Goal: Check status: Check status

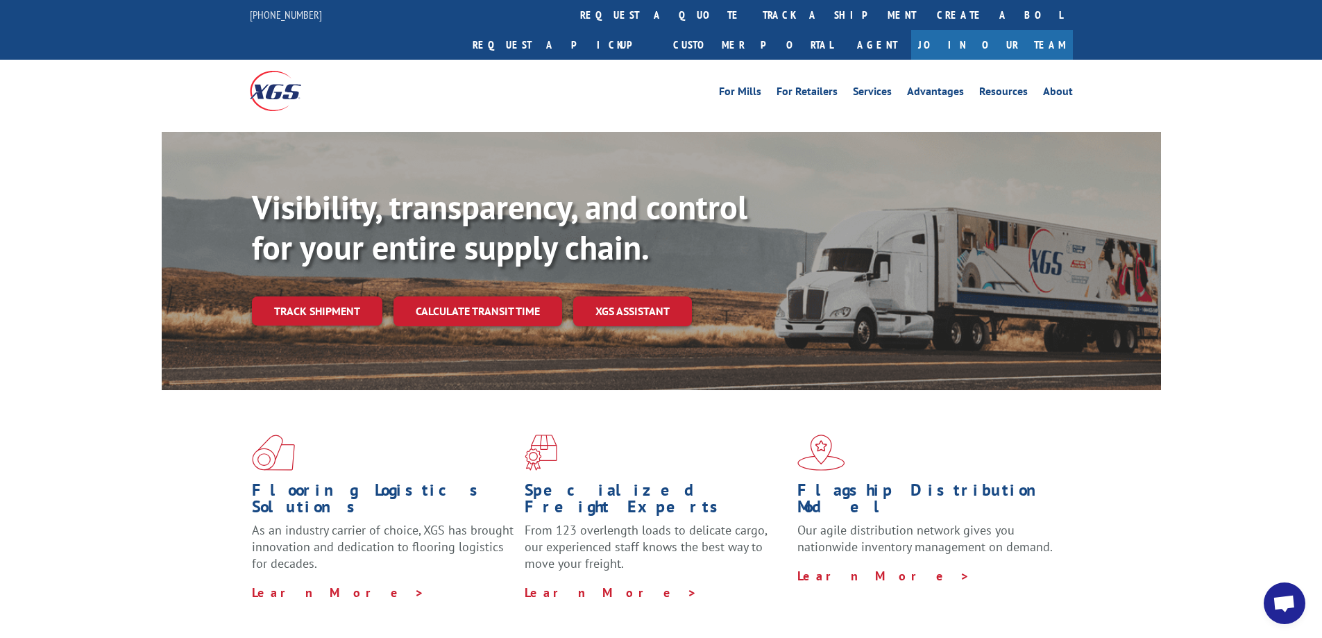
drag, startPoint x: 322, startPoint y: 298, endPoint x: 325, endPoint y: 289, distance: 8.8
click at [322, 298] on div "Visibility, transparency, and control for your entire supply chain. Track shipm…" at bounding box center [706, 284] width 909 height 194
click at [325, 296] on link "Track shipment" at bounding box center [317, 310] width 130 height 29
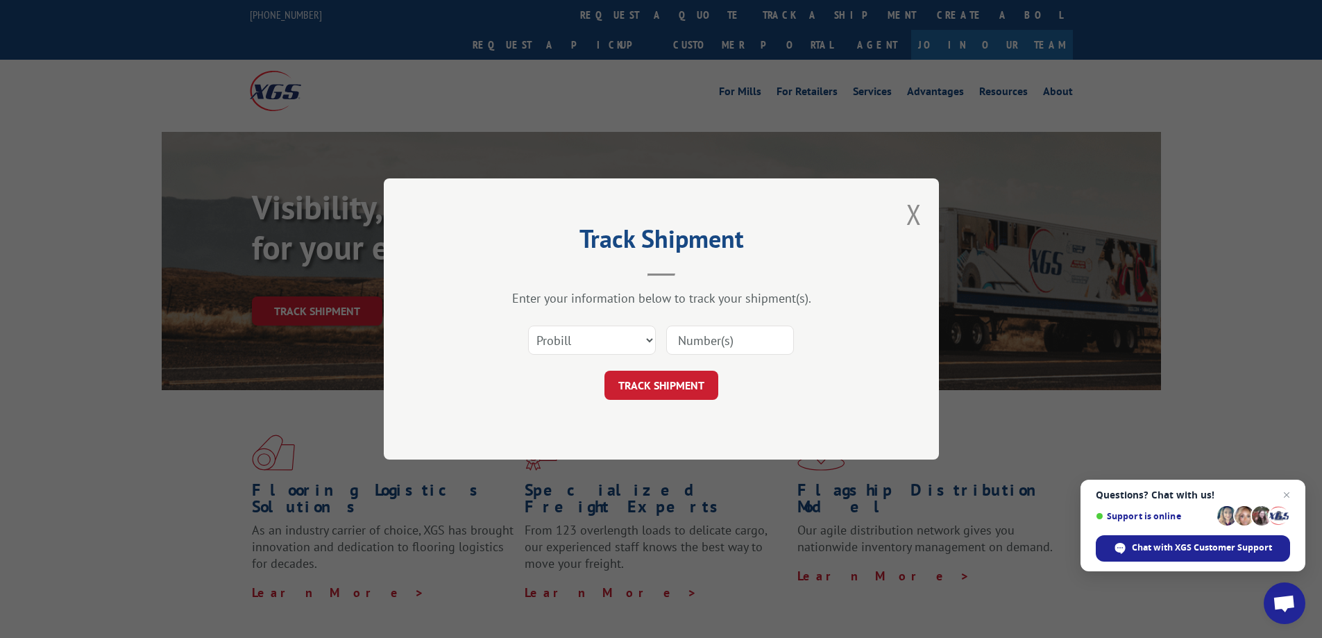
click at [714, 335] on input at bounding box center [730, 339] width 128 height 29
type input "17402305"
click button "TRACK SHIPMENT" at bounding box center [661, 385] width 114 height 29
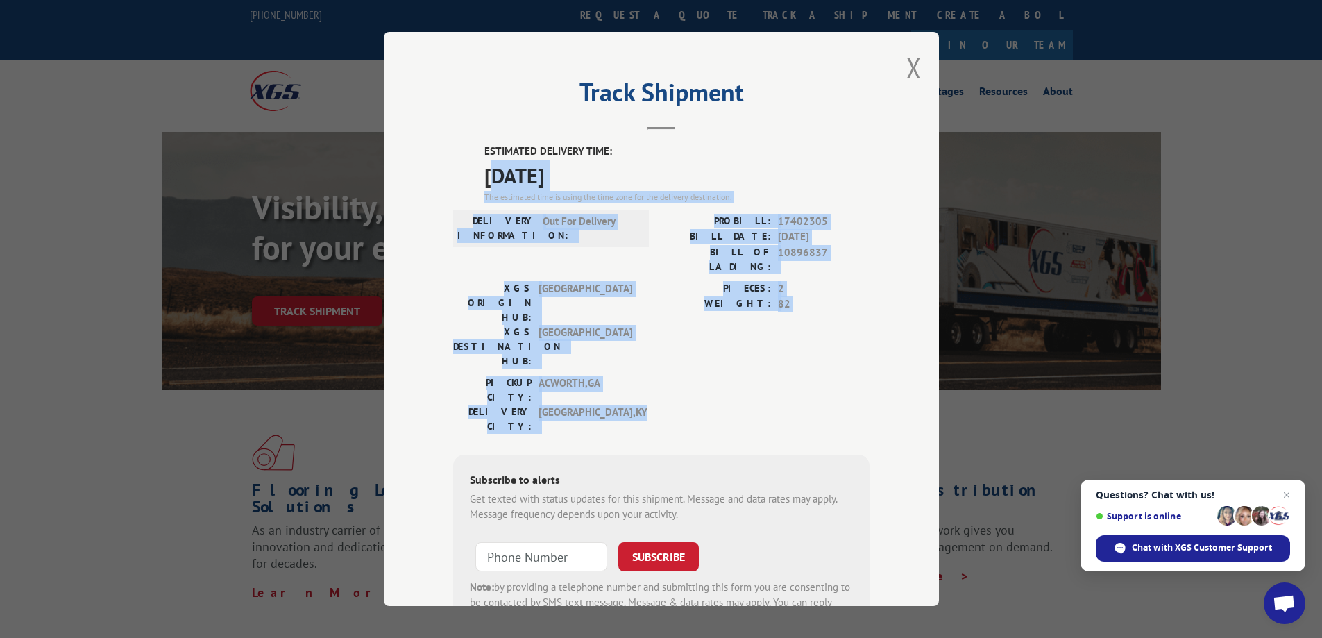
drag, startPoint x: 531, startPoint y: 174, endPoint x: 622, endPoint y: 354, distance: 201.4
click at [622, 354] on div "ESTIMATED DELIVERY TIME: [DATE] The estimated time is using the time zone for t…" at bounding box center [661, 393] width 416 height 499
click at [638, 375] on div "PICKUP CITY: [GEOGRAPHIC_DATA] , [GEOGRAPHIC_DATA]: [GEOGRAPHIC_DATA] , [GEOGRA…" at bounding box center [661, 407] width 416 height 65
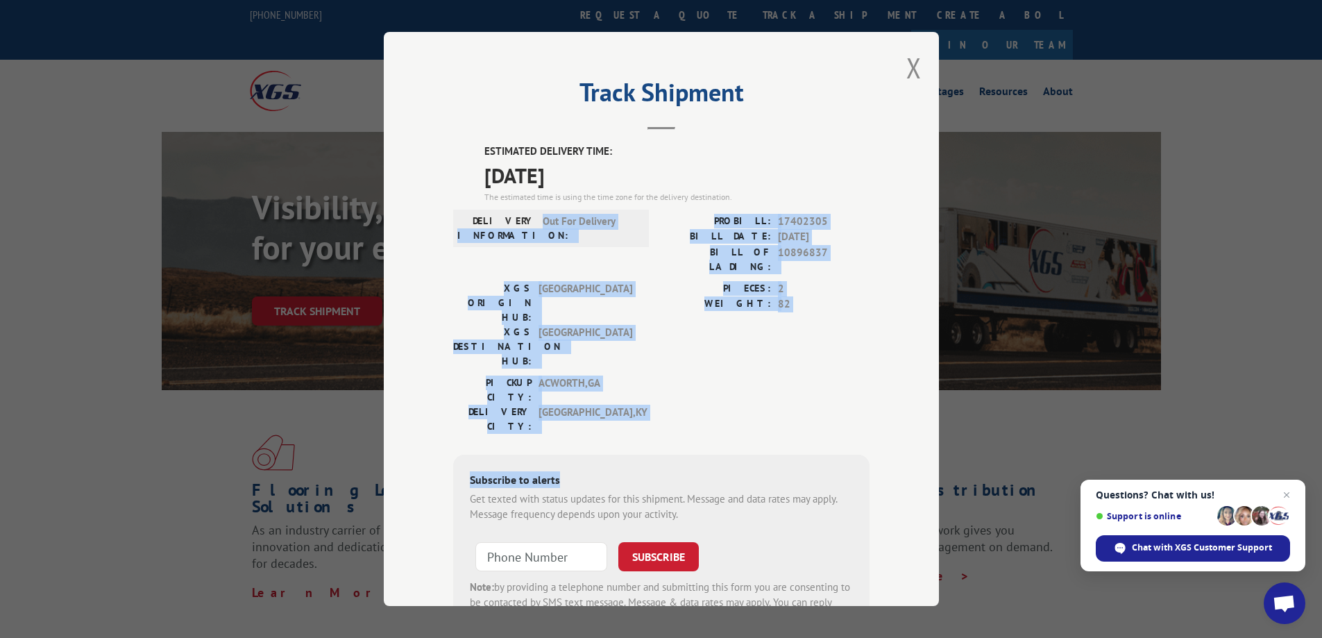
drag, startPoint x: 623, startPoint y: 359, endPoint x: 395, endPoint y: 235, distance: 259.5
click at [395, 235] on div "Track Shipment ESTIMATED DELIVERY TIME: [DATE] The estimated time is using the …" at bounding box center [661, 319] width 555 height 574
click at [809, 375] on div "PICKUP CITY: [GEOGRAPHIC_DATA] , [GEOGRAPHIC_DATA]: [GEOGRAPHIC_DATA] , [GEOGRA…" at bounding box center [661, 407] width 416 height 65
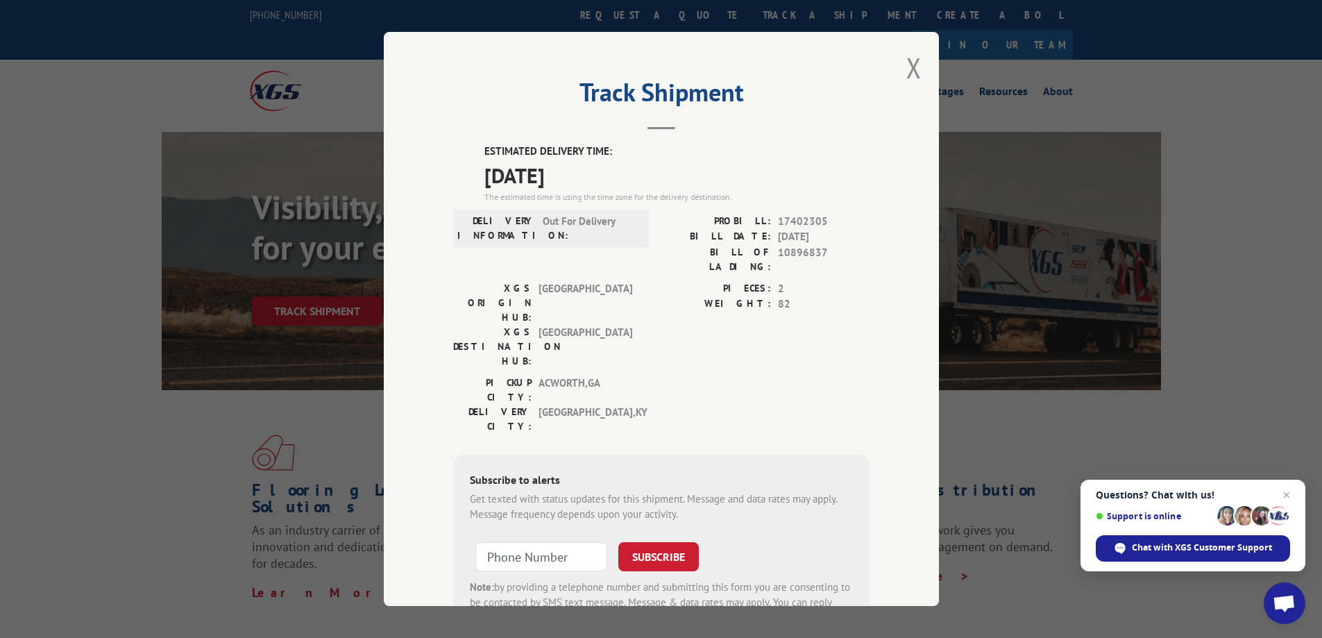
drag, startPoint x: 848, startPoint y: 310, endPoint x: 849, endPoint y: 320, distance: 9.7
click at [848, 311] on div "PIECES: 2 WEIGHT: 82" at bounding box center [765, 328] width 208 height 94
drag, startPoint x: 905, startPoint y: 68, endPoint x: 901, endPoint y: 188, distance: 120.1
click at [901, 173] on div "Track Shipment ESTIMATED DELIVERY TIME: [DATE] The estimated time is using the …" at bounding box center [661, 319] width 555 height 574
click at [912, 67] on button "Close modal" at bounding box center [913, 67] width 15 height 37
